Goal: Task Accomplishment & Management: Complete application form

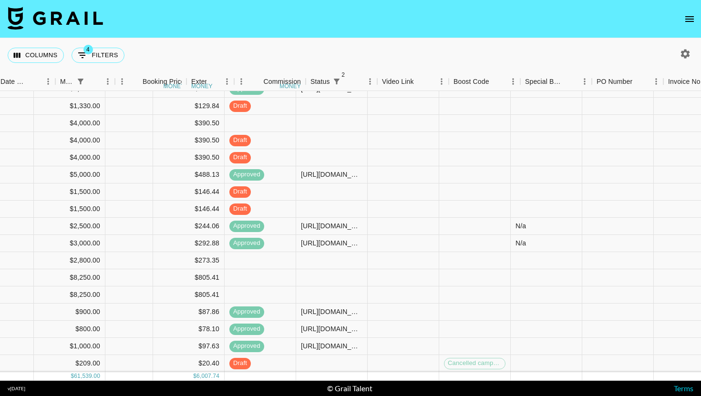
scroll to position [93, 629]
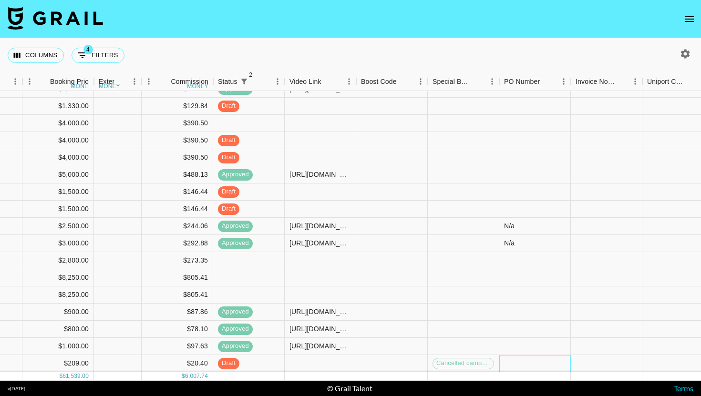
click at [523, 356] on div at bounding box center [536, 363] width 72 height 17
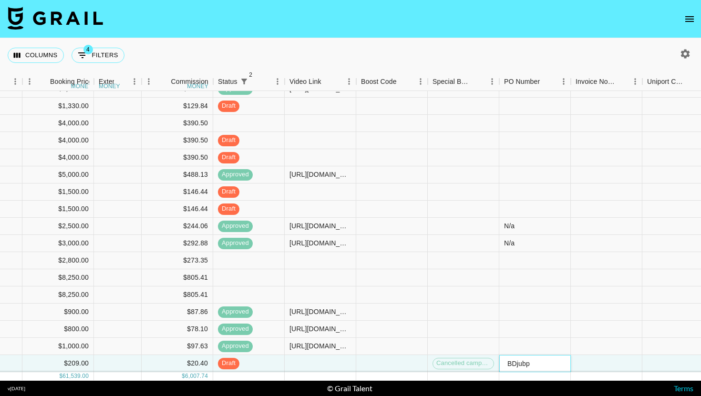
type input "BDjubpH"
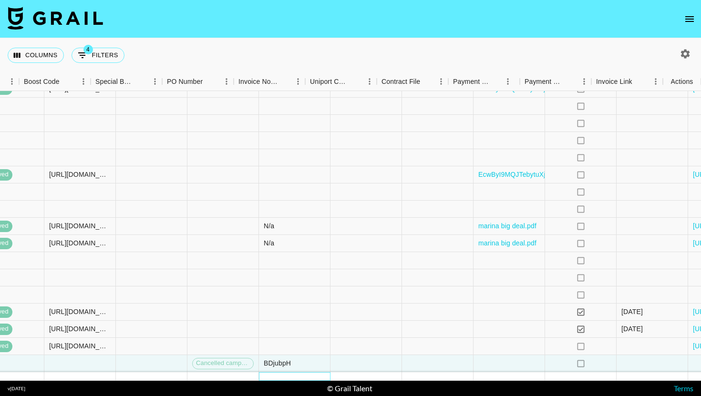
scroll to position [93, 966]
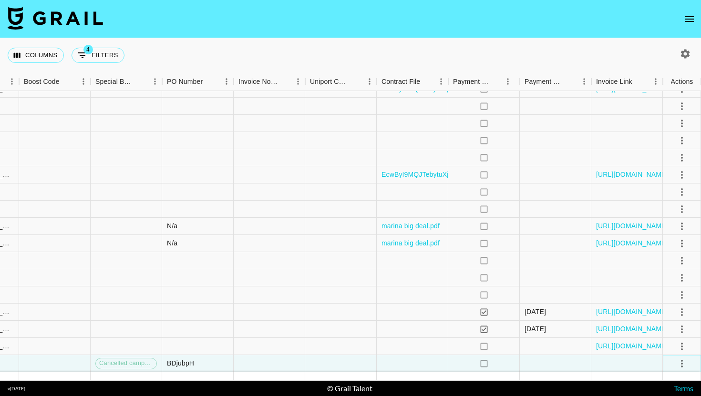
click at [680, 362] on icon "select merge strategy" at bounding box center [682, 363] width 11 height 11
click at [674, 339] on div "Approve" at bounding box center [661, 343] width 29 height 11
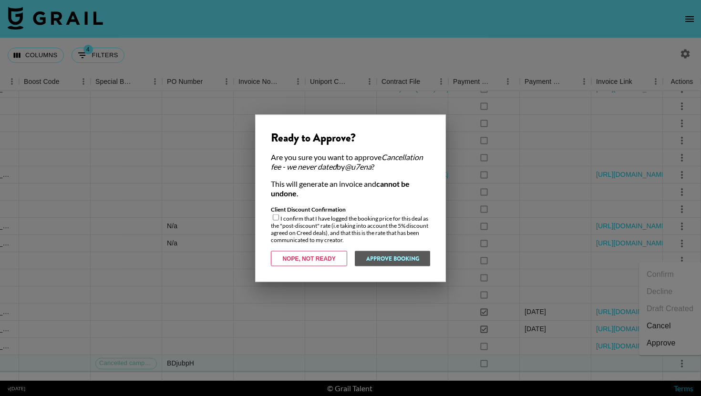
click at [279, 214] on div "Client Discount Confirmation I confirm that I have logged the booking price for…" at bounding box center [350, 225] width 159 height 38
click at [274, 217] on input "checkbox" at bounding box center [276, 217] width 6 height 6
checkbox input "true"
click at [372, 256] on button "Approve Booking" at bounding box center [392, 258] width 76 height 15
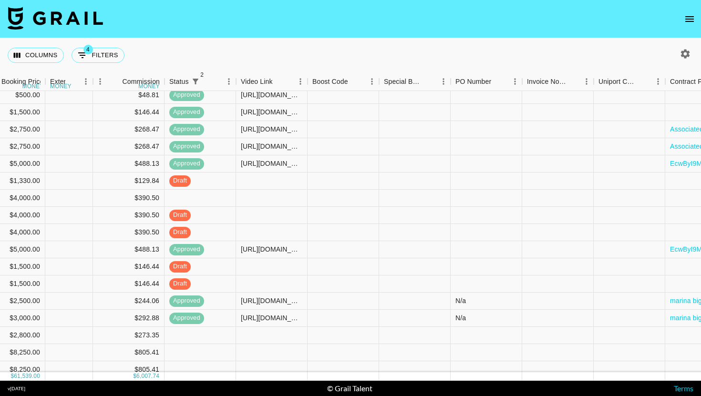
scroll to position [18, 966]
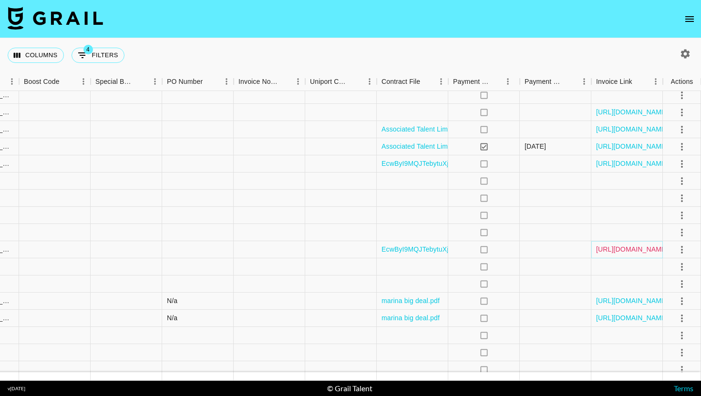
click at [641, 254] on div "[URL][DOMAIN_NAME]" at bounding box center [628, 249] width 72 height 17
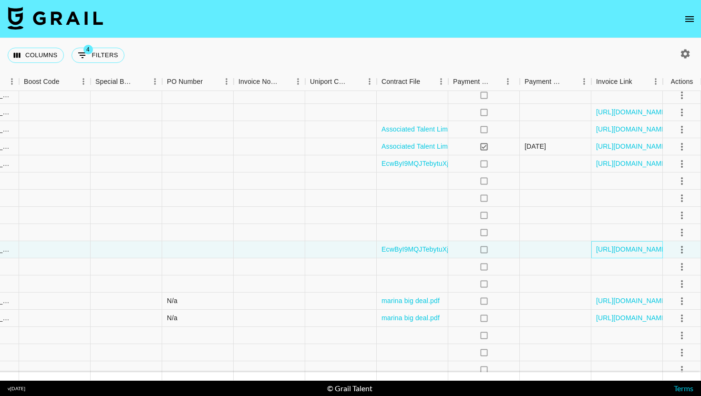
click at [644, 255] on div "[URL][DOMAIN_NAME]" at bounding box center [628, 249] width 72 height 17
click at [642, 251] on link "[URL][DOMAIN_NAME]" at bounding box center [632, 250] width 72 height 10
